Goal: Task Accomplishment & Management: Manage account settings

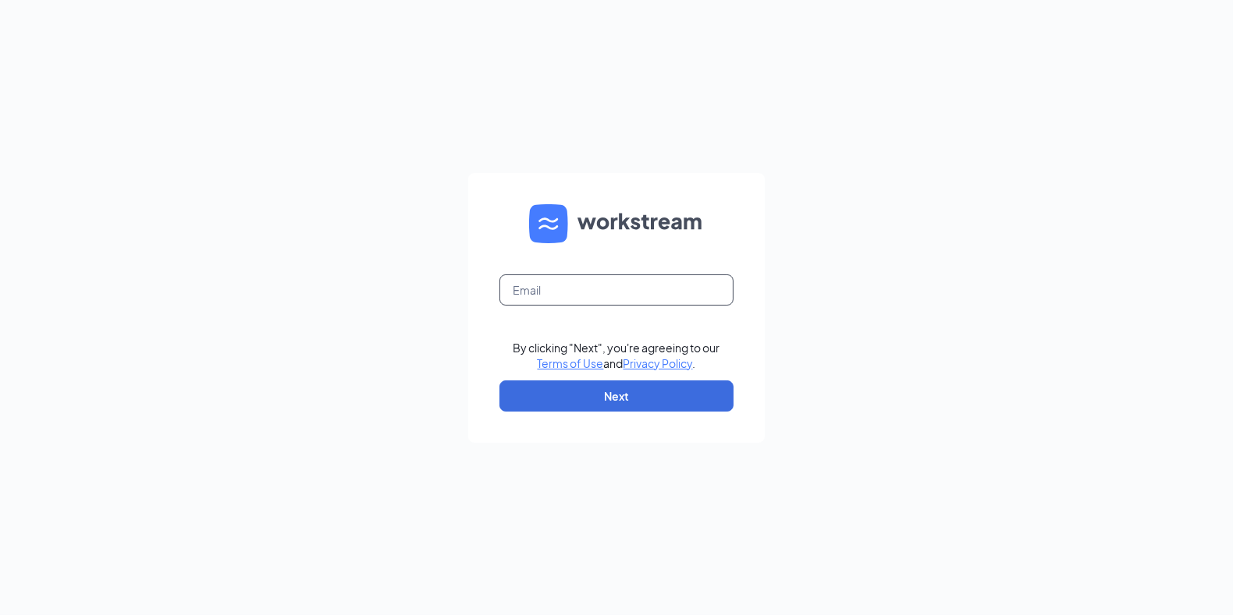
click at [548, 290] on input "text" at bounding box center [616, 290] width 234 height 31
type input "[EMAIL_ADDRESS][DOMAIN_NAME]"
click at [559, 392] on button "Next" at bounding box center [616, 396] width 234 height 31
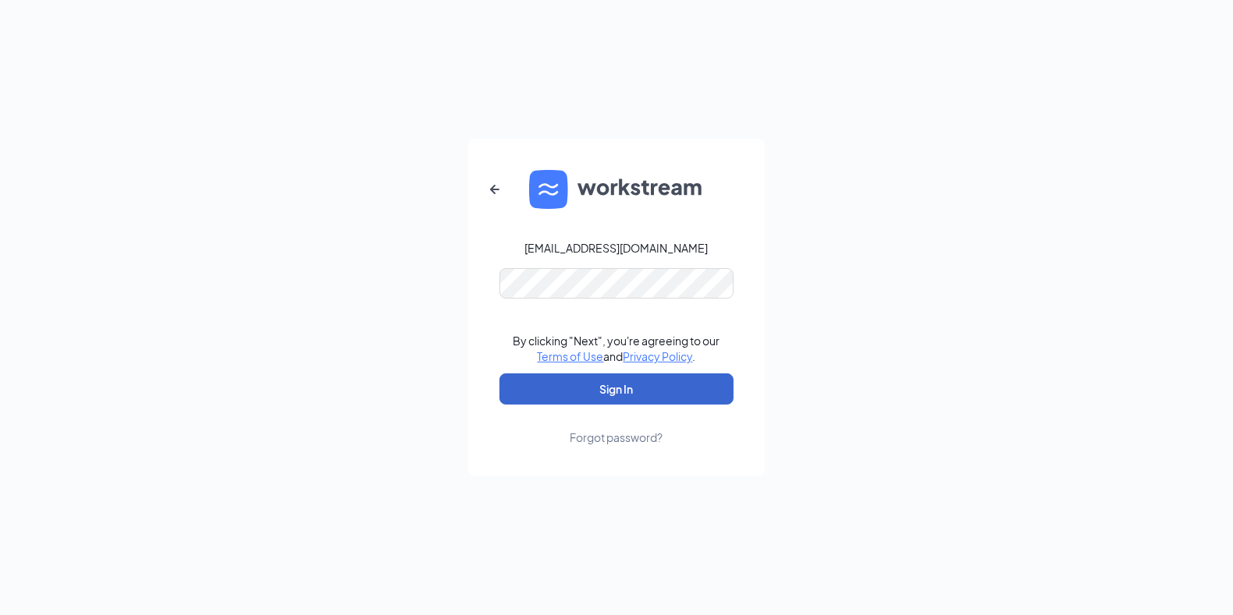
click at [559, 392] on button "Sign In" at bounding box center [616, 389] width 234 height 31
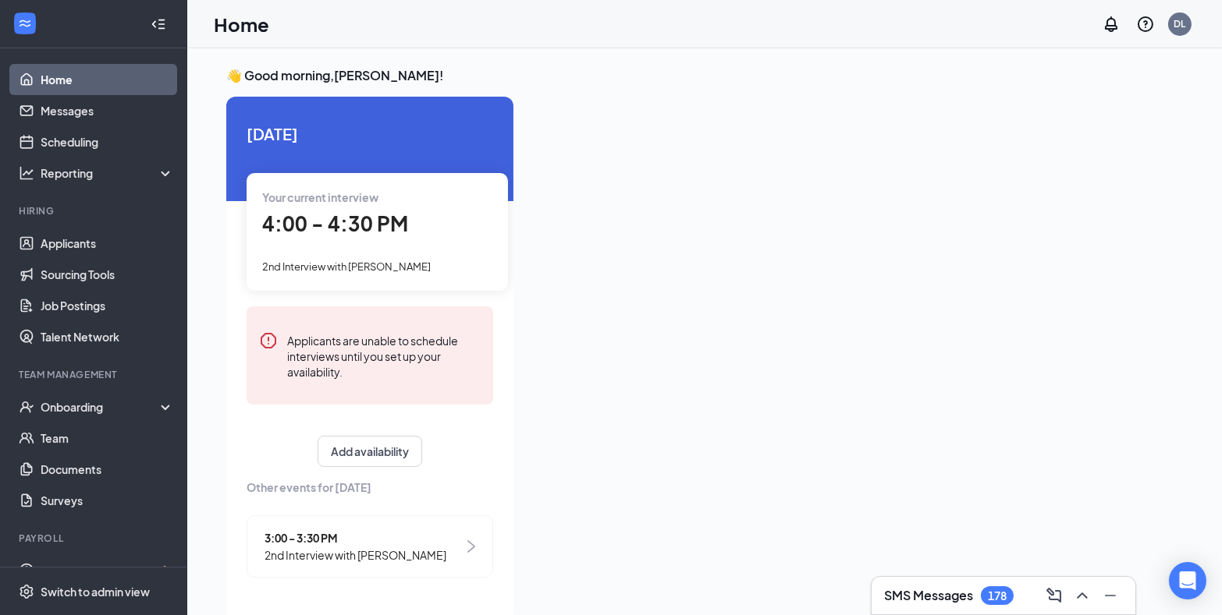
click at [354, 229] on span "4:00 - 4:30 PM" at bounding box center [335, 224] width 146 height 26
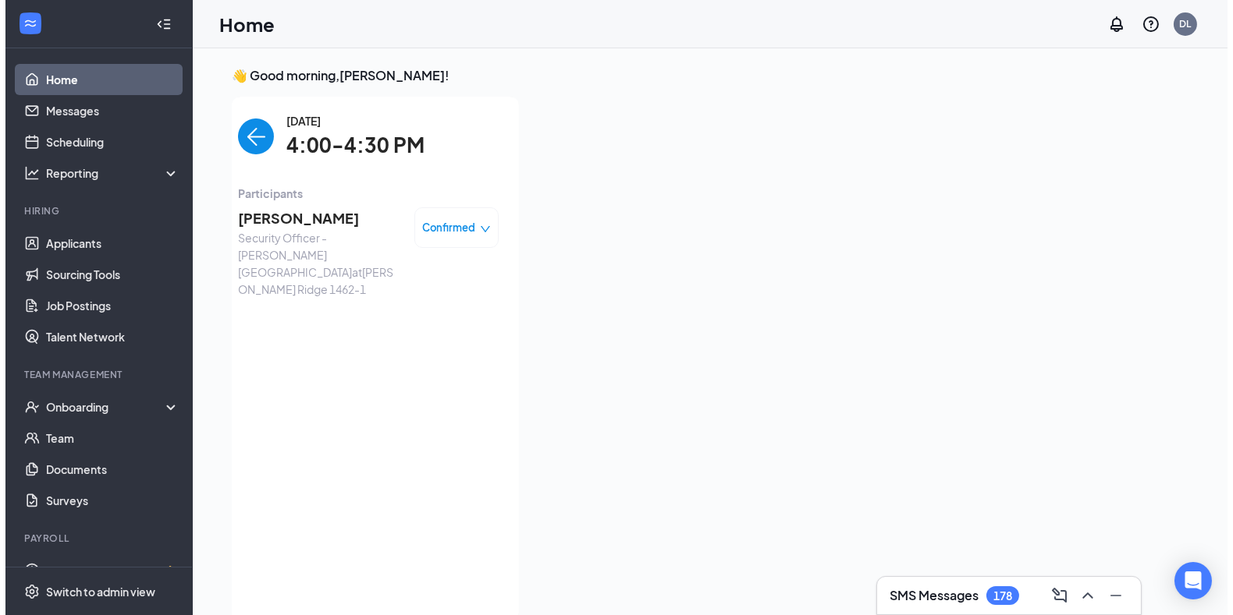
scroll to position [6, 0]
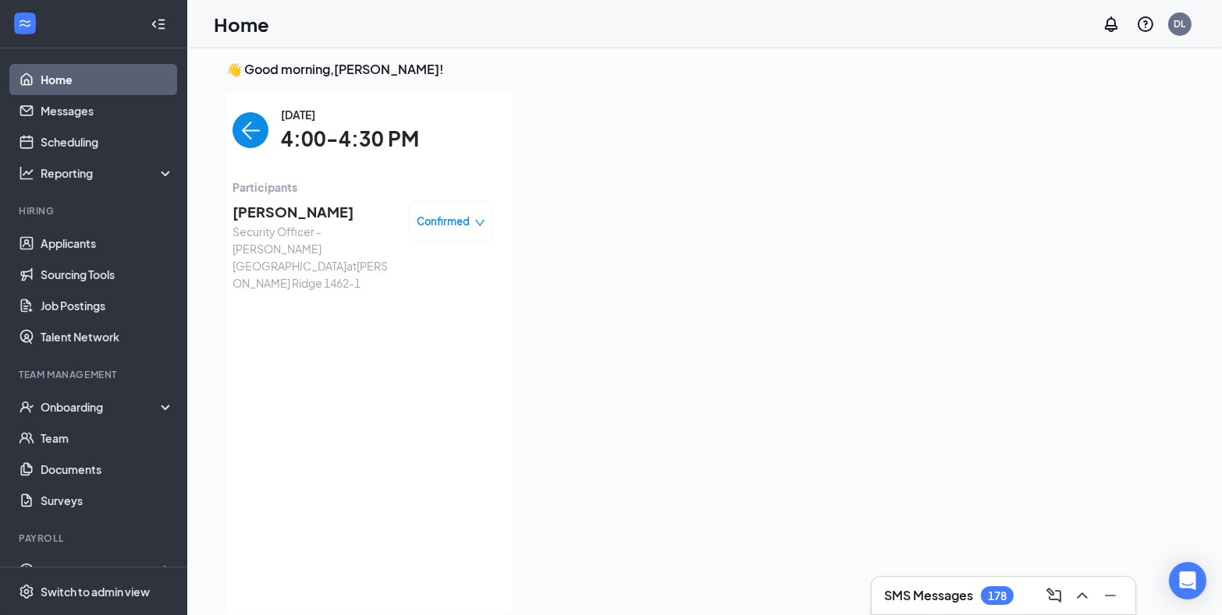
click at [282, 210] on span "[PERSON_NAME]" at bounding box center [314, 212] width 164 height 22
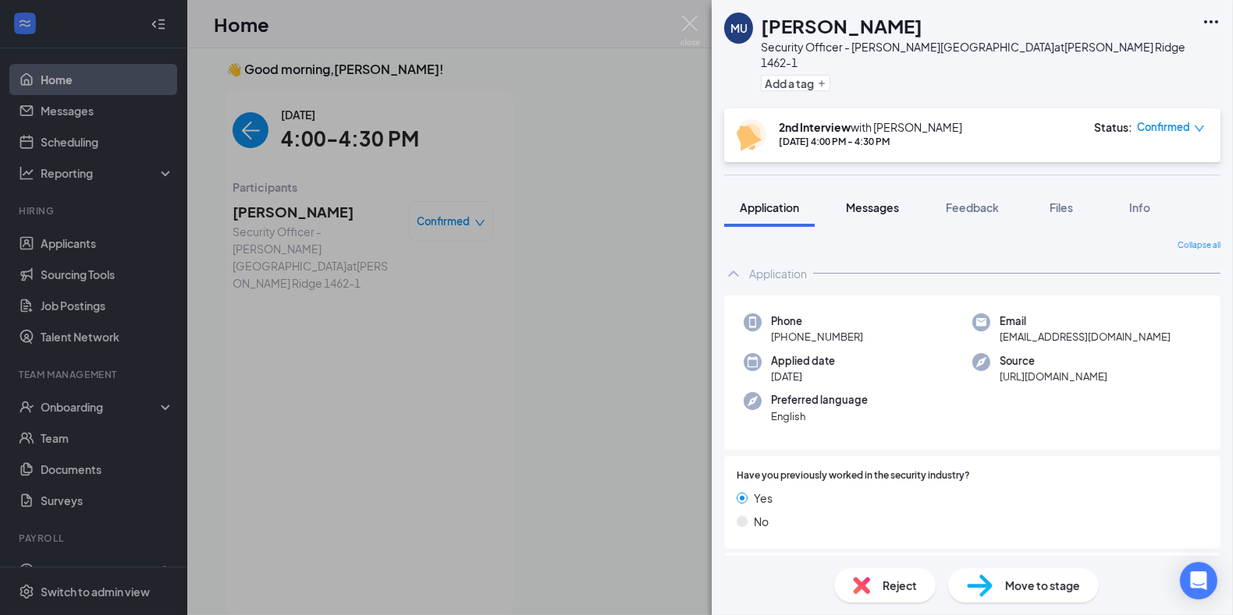
click at [879, 200] on span "Messages" at bounding box center [872, 207] width 53 height 14
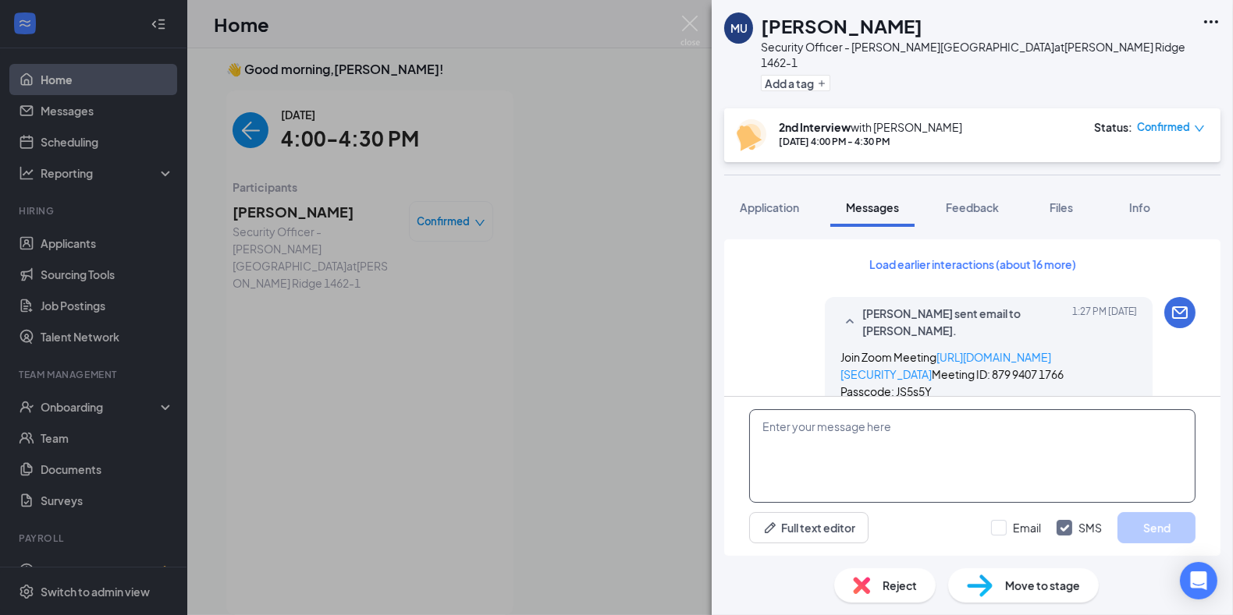
paste textarea "Join Zoom Meeting [URL][DOMAIN_NAME][SECURITY_DATA] Meeting ID: 774 8421 4781 P…"
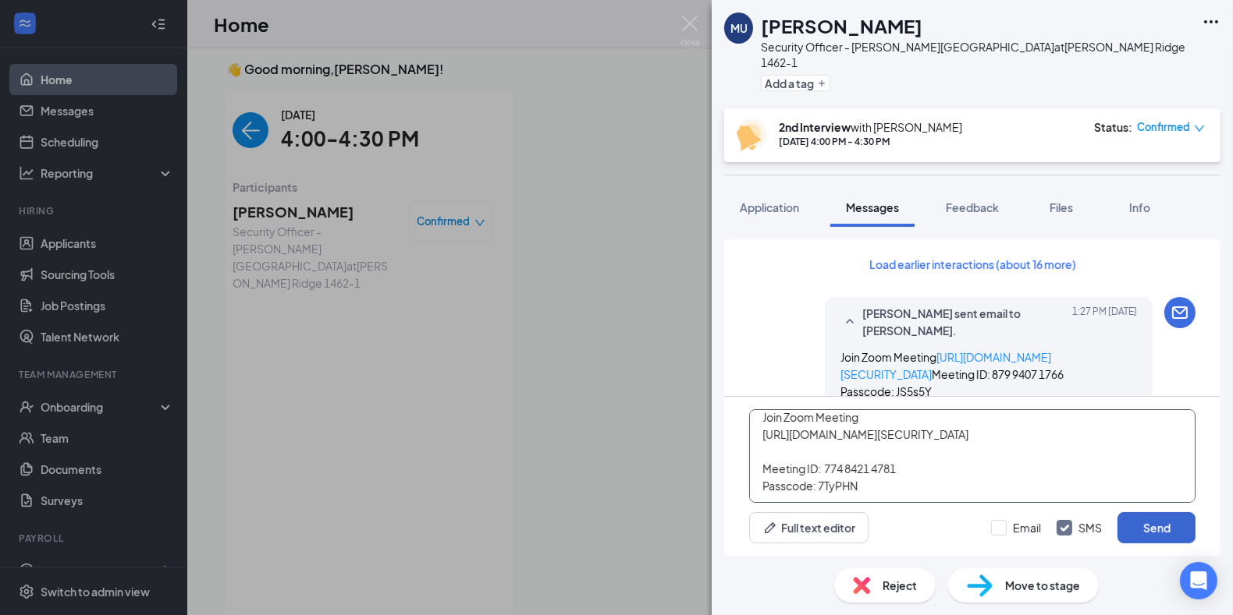
type textarea "Join Zoom Meeting https://us04web.zoom.us/j/77484214781?pwd=Q2at8dZpbnZERdz4O6v…"
click at [1169, 522] on button "Send" at bounding box center [1156, 528] width 78 height 31
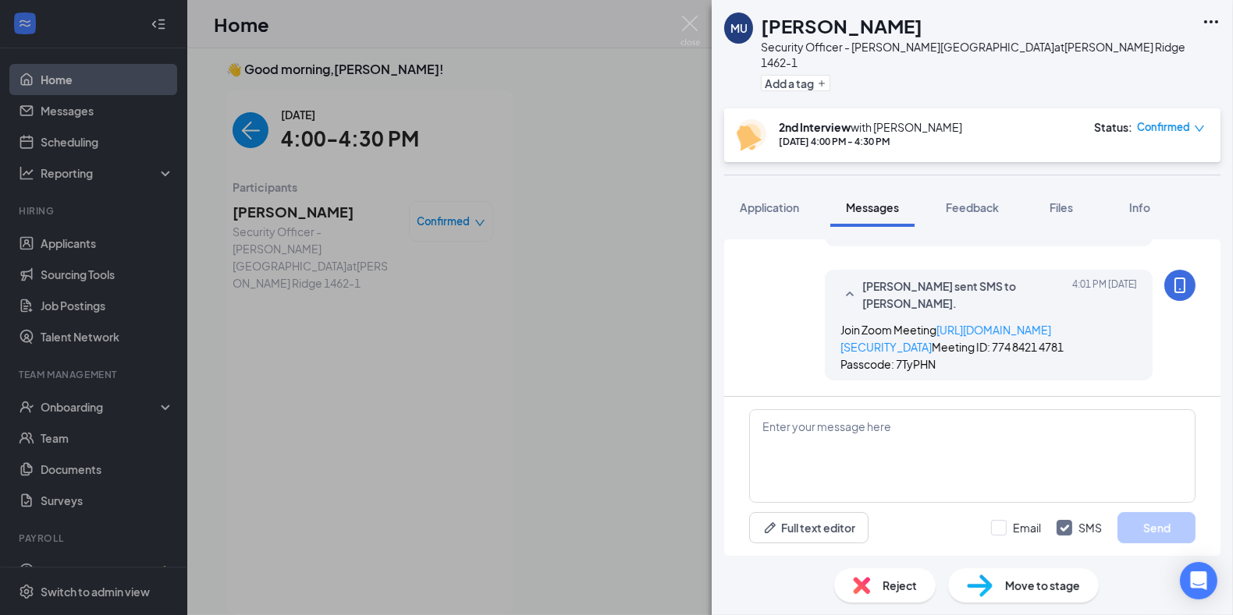
scroll to position [981, 0]
click at [778, 200] on span "Application" at bounding box center [769, 207] width 59 height 14
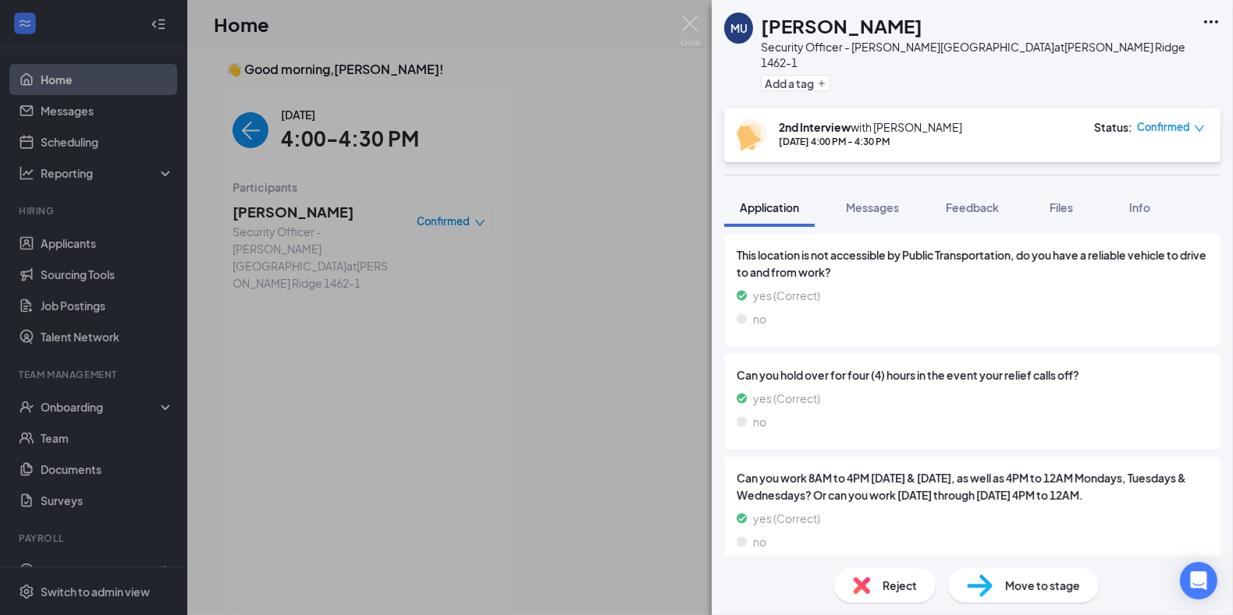
scroll to position [156, 0]
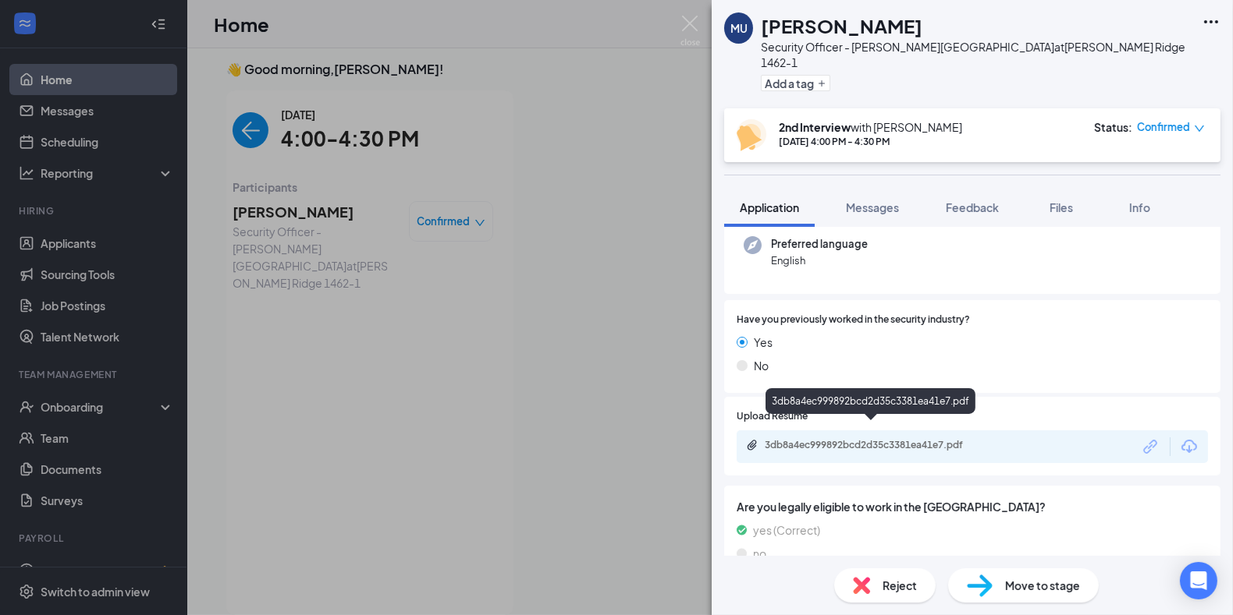
click at [878, 439] on div "3db8a4ec999892bcd2d35c3381ea41e7.pdf" at bounding box center [873, 445] width 218 height 12
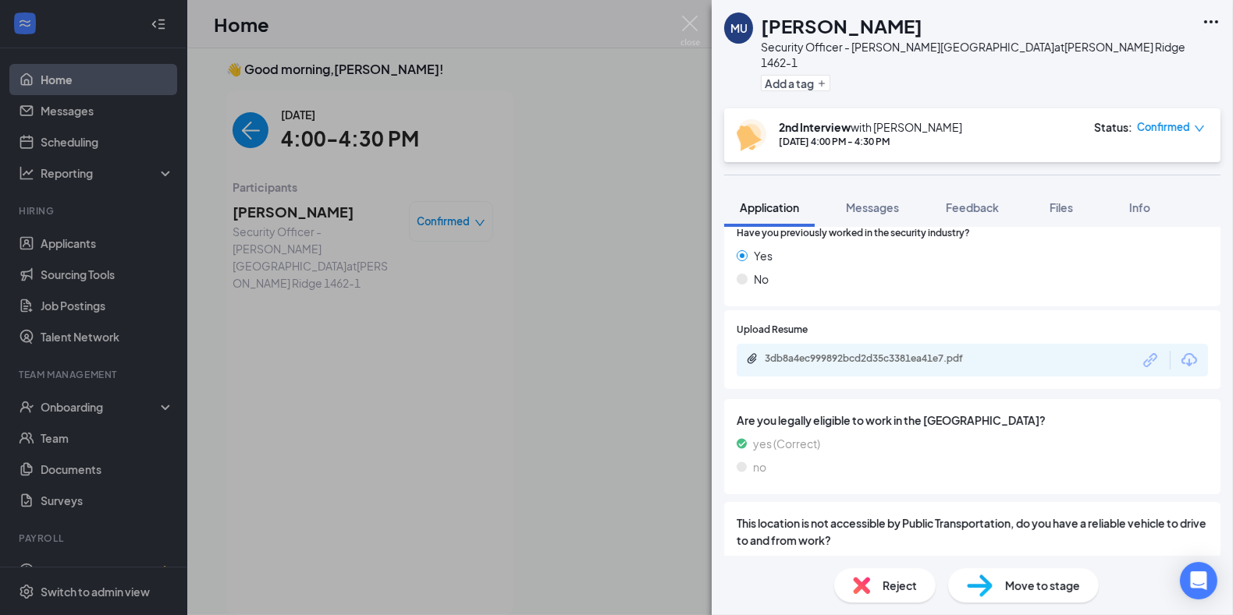
scroll to position [85, 0]
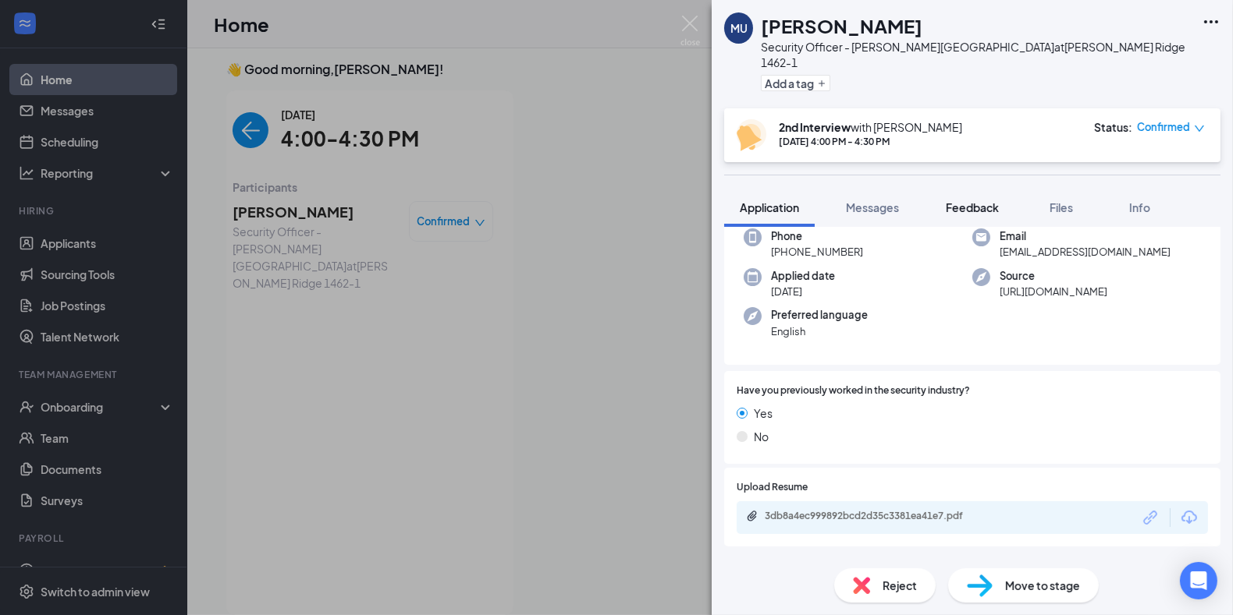
click at [984, 200] on span "Feedback" at bounding box center [971, 207] width 53 height 14
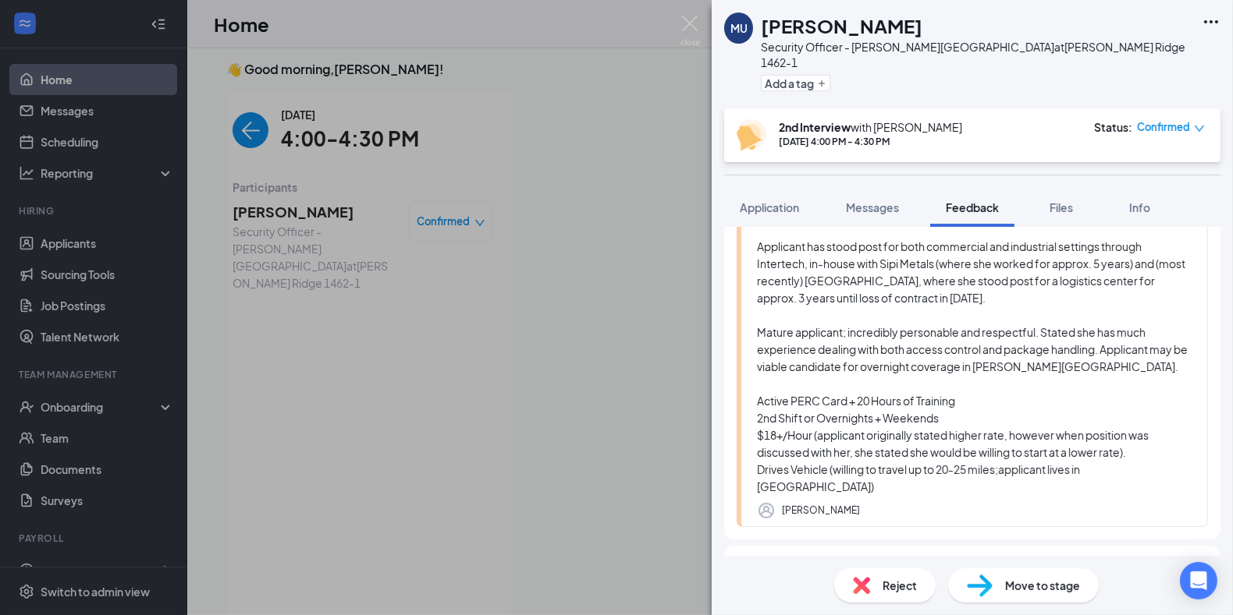
scroll to position [204, 0]
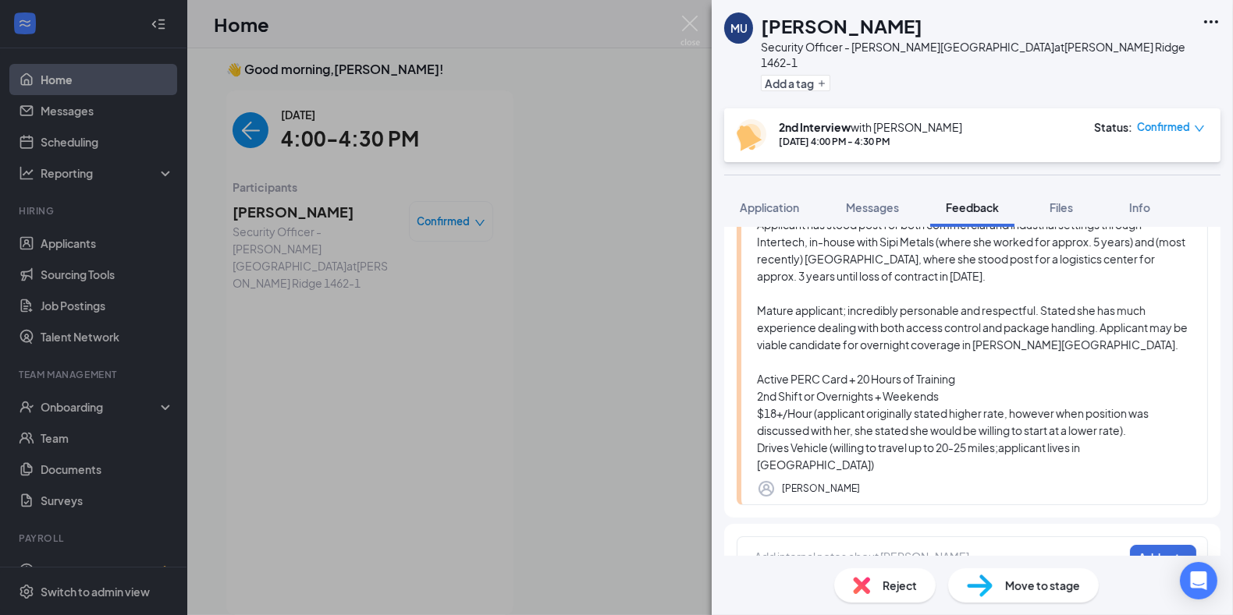
click at [760, 549] on div at bounding box center [938, 557] width 367 height 16
click at [774, 550] on span "18. and up open to any 20 miles from" at bounding box center [846, 557] width 183 height 14
click at [956, 549] on div "18.00 and up open to any 20 miles from" at bounding box center [938, 557] width 367 height 16
drag, startPoint x: 964, startPoint y: 520, endPoint x: 970, endPoint y: 526, distance: 8.3
click at [964, 549] on div "18.00 and up open to any 20 miles from." at bounding box center [938, 557] width 367 height 16
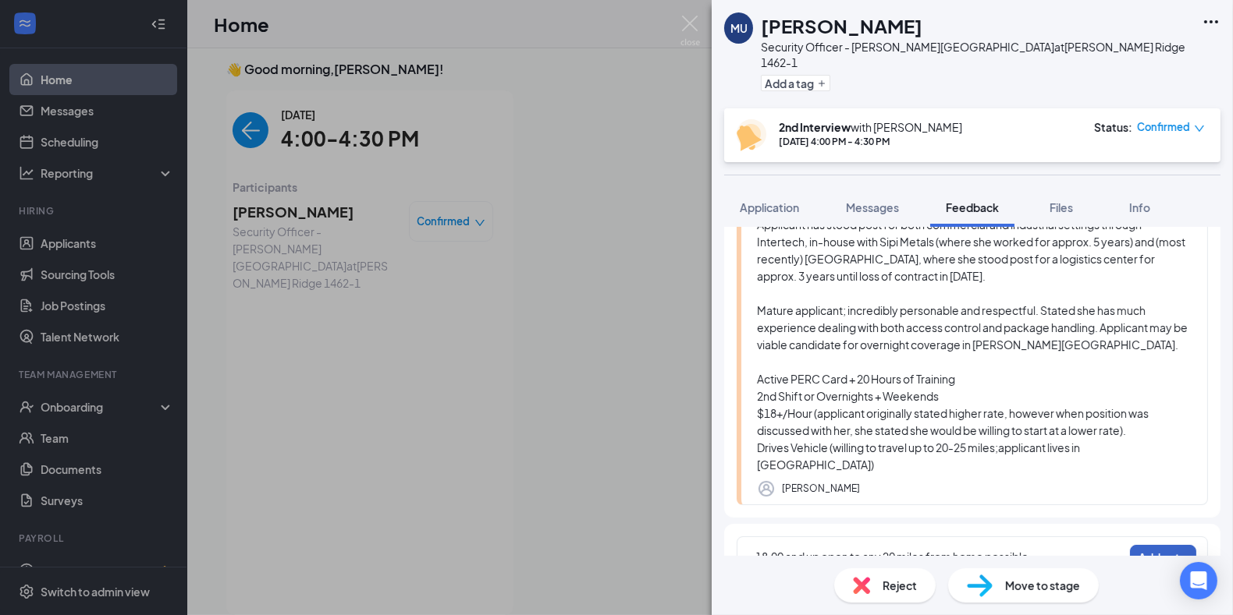
click at [1147, 545] on button "Add note" at bounding box center [1163, 557] width 66 height 25
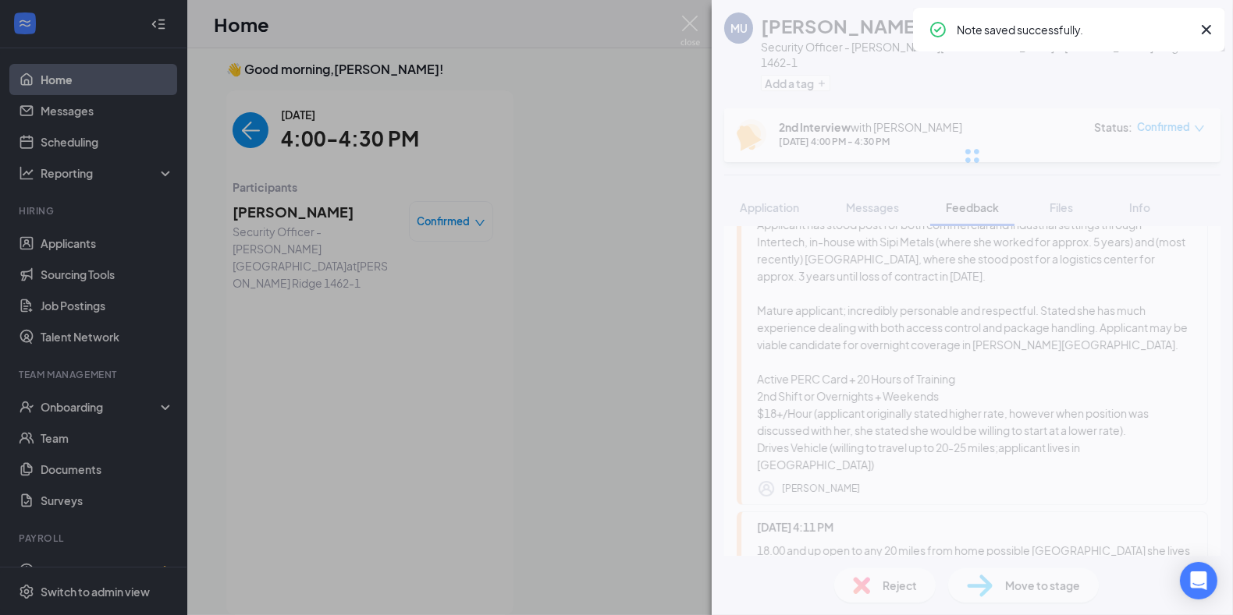
scroll to position [0, 0]
